Goal: Find specific page/section

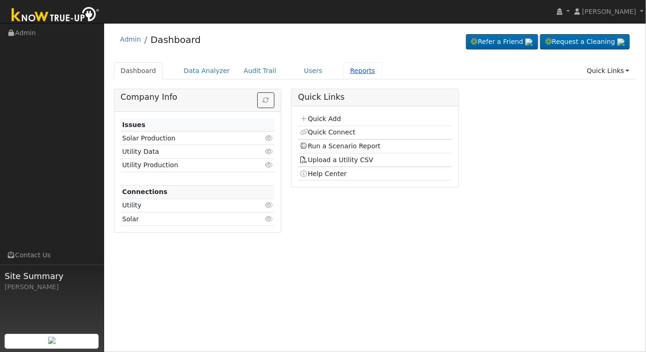
click at [345, 70] on link "Reports" at bounding box center [362, 70] width 39 height 17
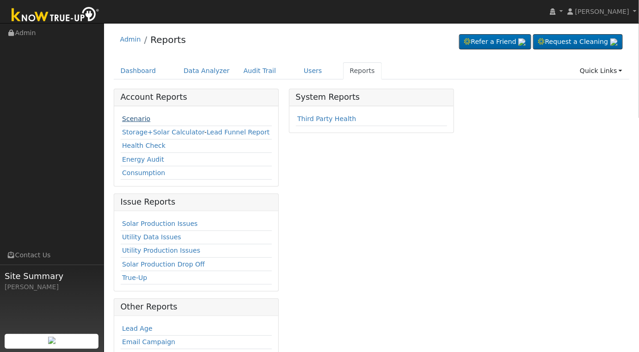
click at [132, 120] on link "Scenario" at bounding box center [136, 118] width 28 height 7
